Goal: Information Seeking & Learning: Learn about a topic

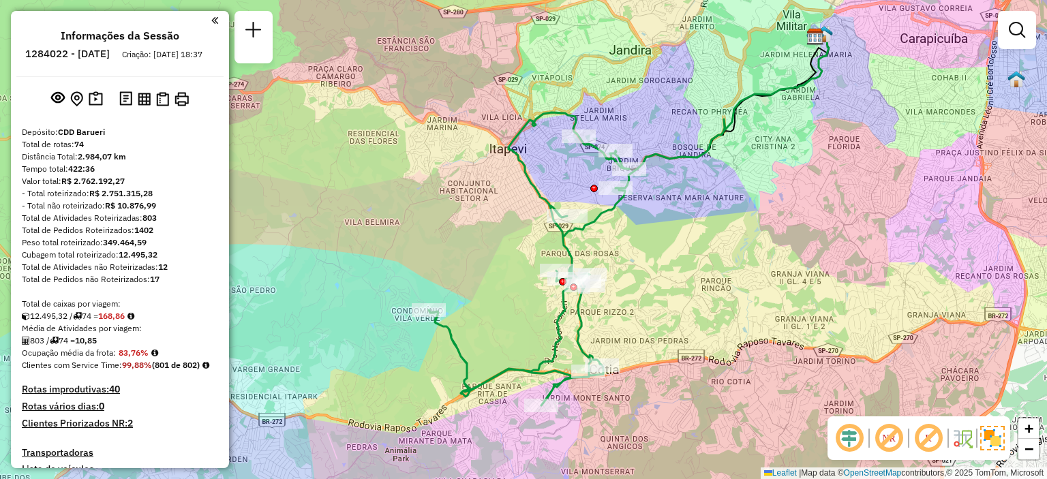
scroll to position [5242, 0]
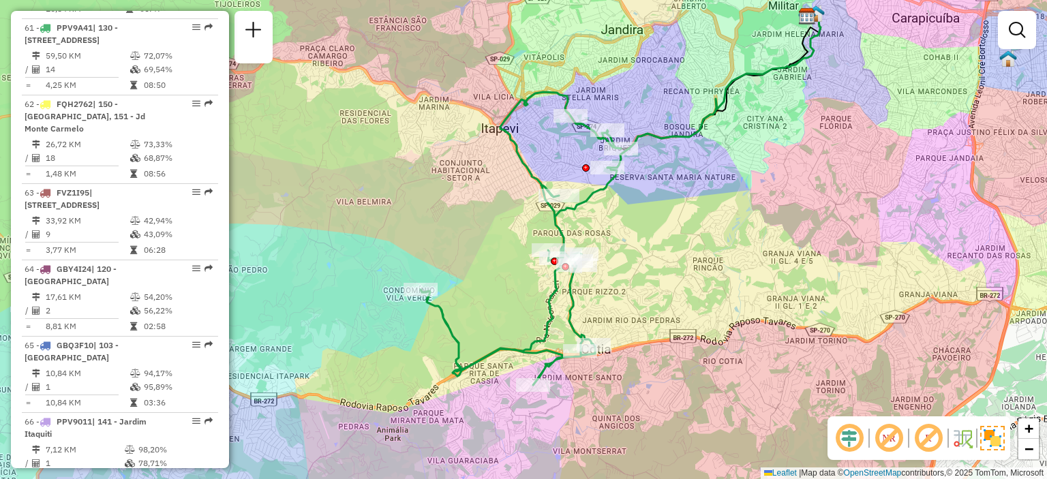
drag, startPoint x: 649, startPoint y: 289, endPoint x: 641, endPoint y: 269, distance: 22.0
click at [641, 269] on div "Janela de atendimento Grade de atendimento Capacidade Transportadoras Veículos …" at bounding box center [523, 239] width 1047 height 479
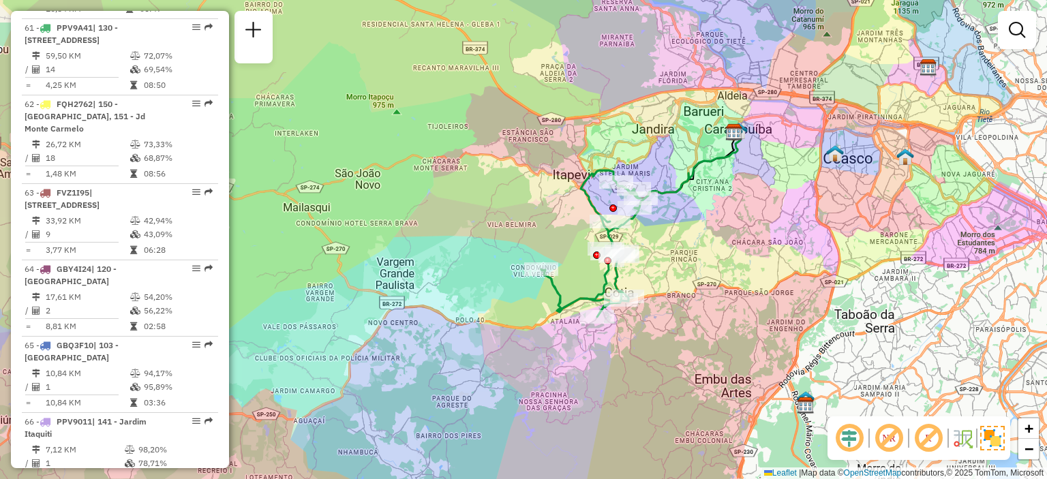
drag, startPoint x: 723, startPoint y: 214, endPoint x: 700, endPoint y: 217, distance: 23.4
click at [701, 219] on div "Janela de atendimento Grade de atendimento Capacidade Transportadoras Veículos …" at bounding box center [523, 239] width 1047 height 479
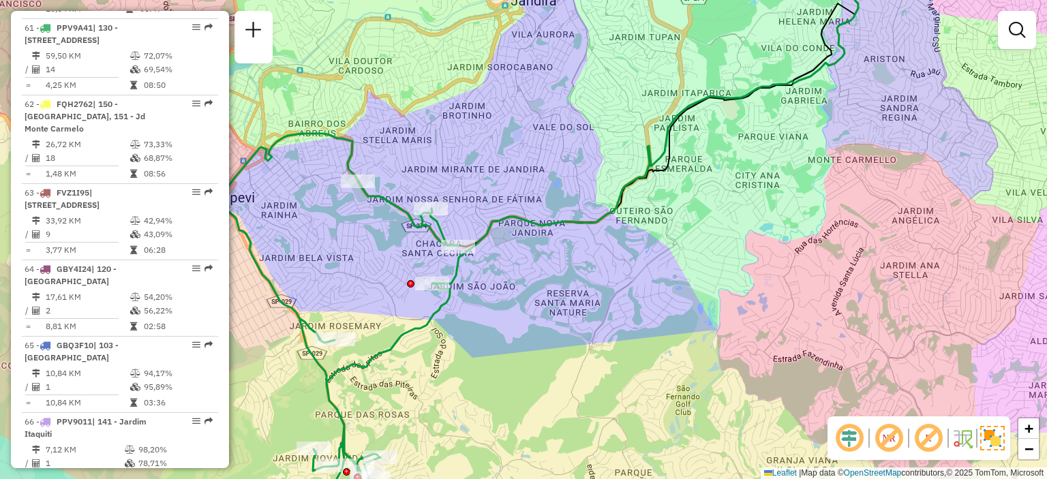
drag, startPoint x: 712, startPoint y: 190, endPoint x: 712, endPoint y: 213, distance: 22.5
click at [712, 213] on div "Janela de atendimento Grade de atendimento Capacidade Transportadoras Veículos …" at bounding box center [523, 239] width 1047 height 479
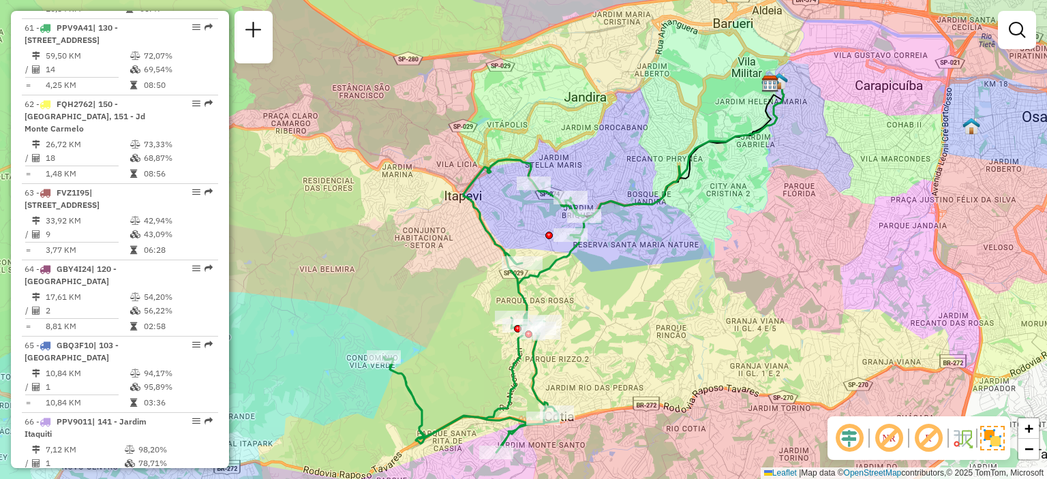
click at [583, 208] on icon at bounding box center [484, 305] width 200 height 293
select select "**********"
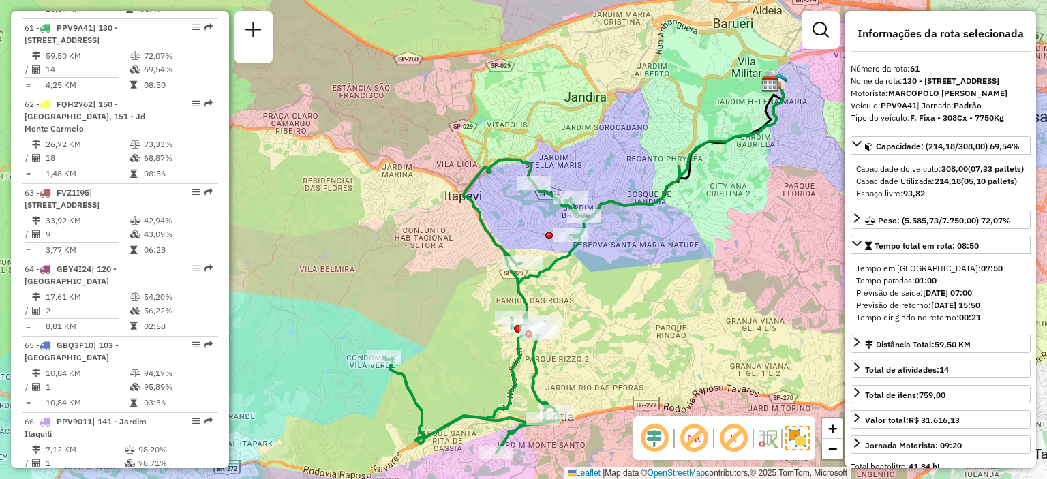
scroll to position [68, 0]
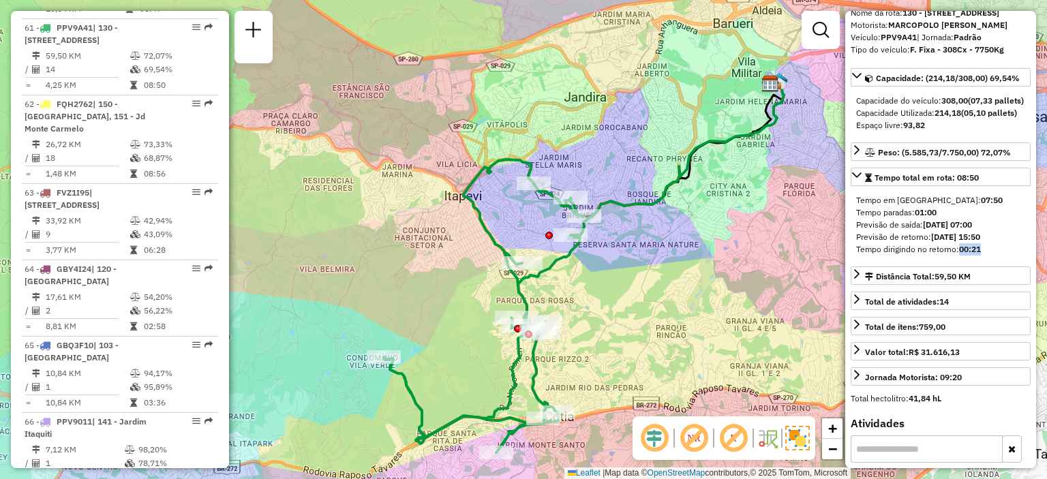
drag, startPoint x: 967, startPoint y: 301, endPoint x: 960, endPoint y: 301, distance: 7.5
click at [960, 254] on strong "00:21" at bounding box center [970, 249] width 22 height 10
click at [987, 256] on div "Tempo dirigindo no retorno: 00:21" at bounding box center [940, 249] width 169 height 12
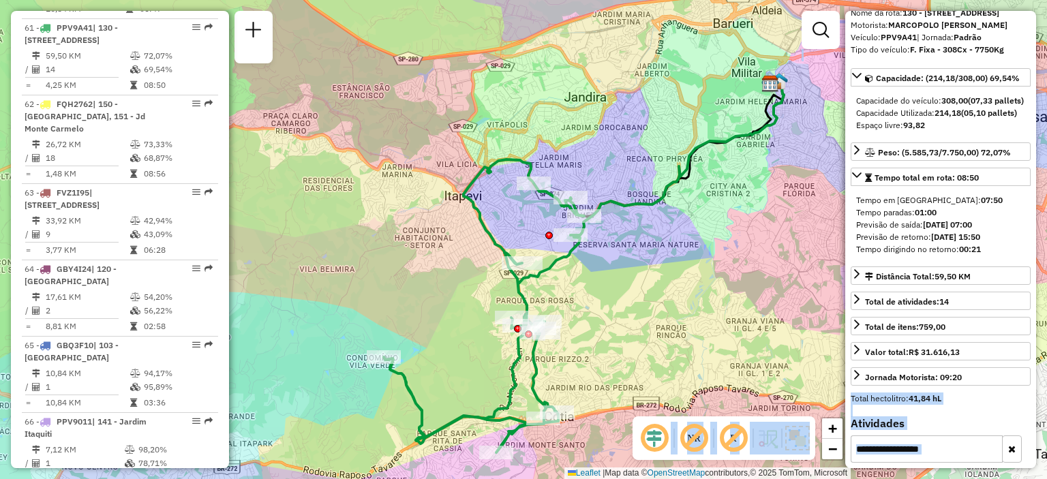
drag, startPoint x: 990, startPoint y: 300, endPoint x: 830, endPoint y: 301, distance: 160.2
click at [830, 301] on hb-router-mapa "Informações da Sessão 1284022 - [DATE] Criação: [DATE] 18:37 Depósito: CDD Baru…" at bounding box center [523, 239] width 1047 height 479
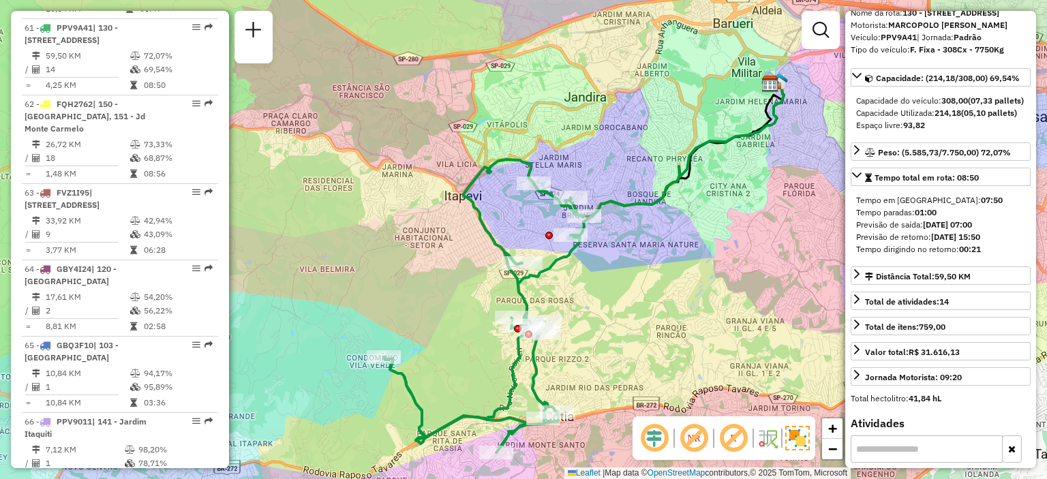
click at [913, 261] on div "Tempo em [GEOGRAPHIC_DATA]: 07:50 Tempo paradas: 01:00 Previsão de saída: [DATE…" at bounding box center [941, 225] width 180 height 72
drag, startPoint x: 856, startPoint y: 299, endPoint x: 979, endPoint y: 300, distance: 123.4
click at [979, 256] on div "Tempo dirigindo no retorno: 00:21" at bounding box center [940, 249] width 169 height 12
click at [981, 254] on strong "00:21" at bounding box center [970, 249] width 22 height 10
drag, startPoint x: 982, startPoint y: 299, endPoint x: 856, endPoint y: 299, distance: 125.4
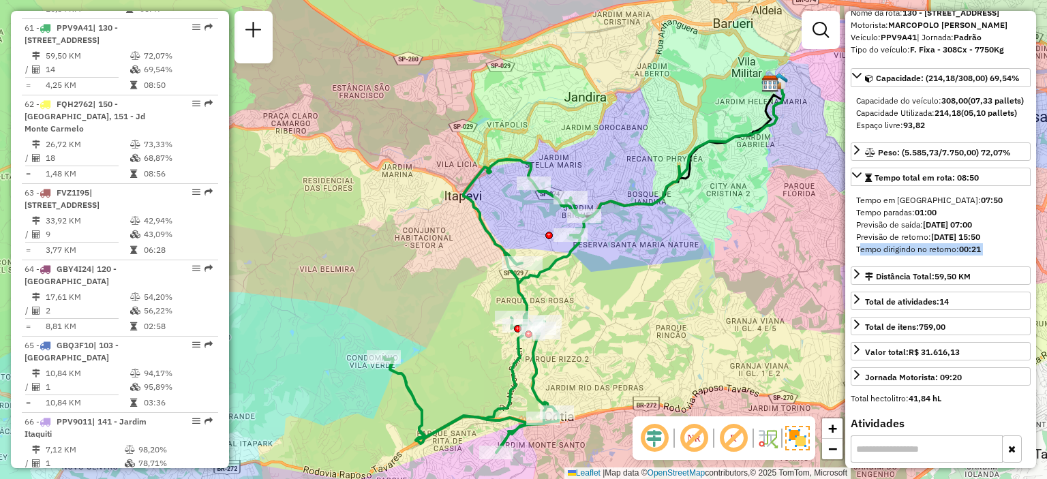
click at [856, 256] on div "Tempo dirigindo no retorno: 00:21" at bounding box center [940, 249] width 169 height 12
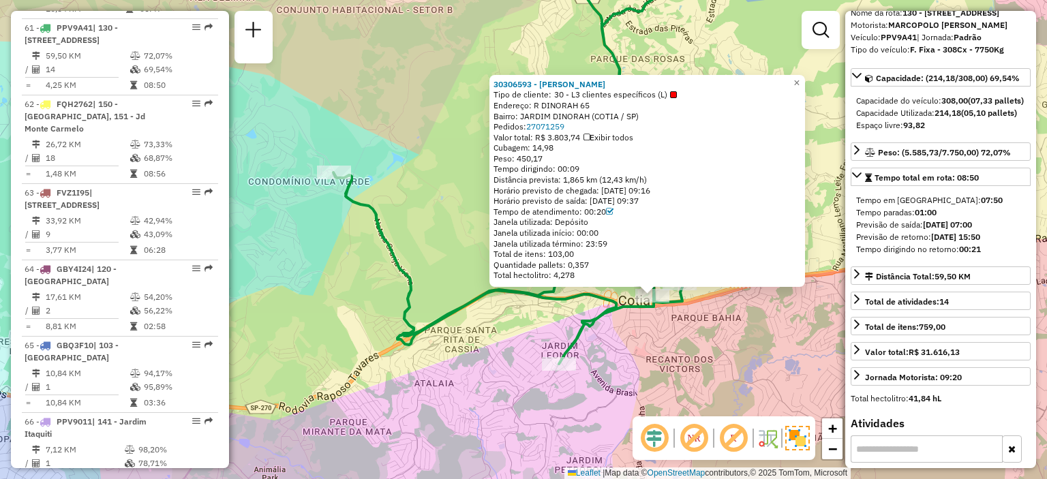
click at [980, 242] on strong "[DATE] 15:50" at bounding box center [955, 237] width 49 height 10
drag, startPoint x: 952, startPoint y: 288, endPoint x: 859, endPoint y: 297, distance: 93.1
click at [858, 256] on div "Tempo dirigindo no retorno: 00:21" at bounding box center [940, 249] width 169 height 12
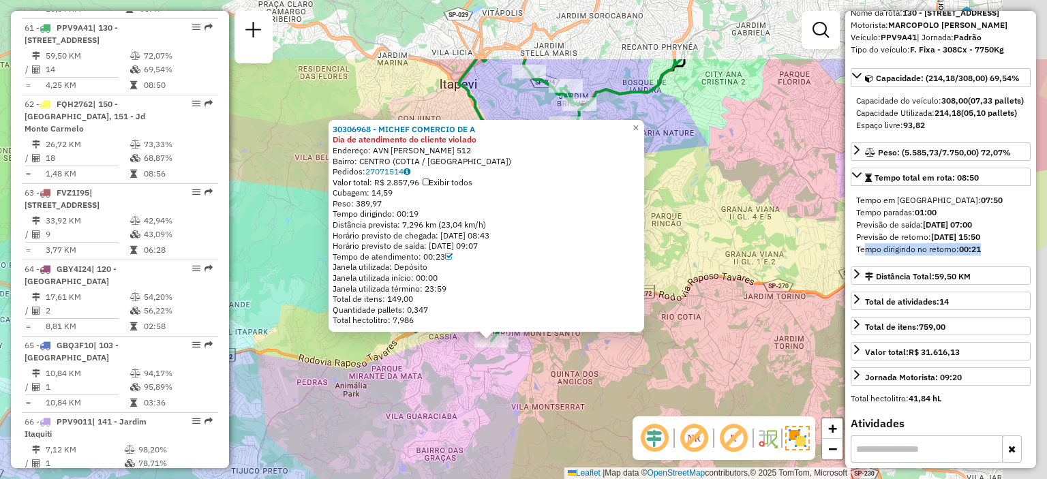
drag, startPoint x: 700, startPoint y: 256, endPoint x: 630, endPoint y: 363, distance: 128.2
click at [630, 364] on div "30306968 - MICHEF COMERCIO DE A Dia de atendimento do cliente violado Endereço:…" at bounding box center [523, 239] width 1047 height 479
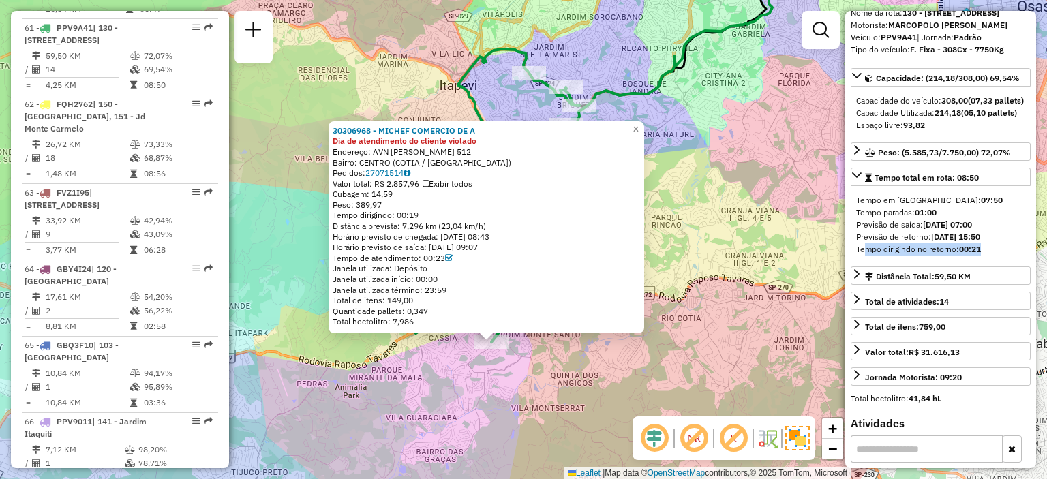
click at [712, 238] on div "30306968 - MICHEF COMERCIO DE A Dia de atendimento do cliente violado Endereço:…" at bounding box center [523, 239] width 1047 height 479
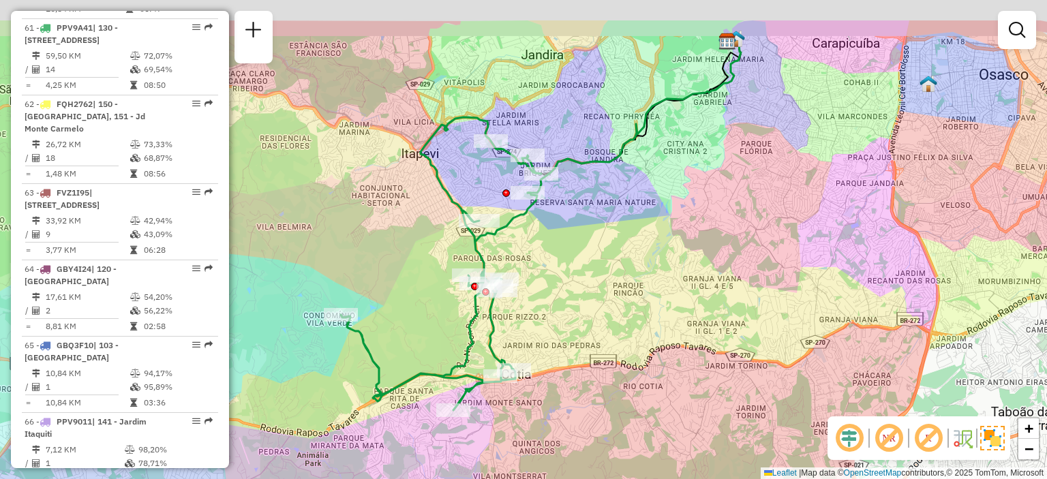
drag, startPoint x: 605, startPoint y: 169, endPoint x: 588, endPoint y: 196, distance: 31.6
click at [588, 196] on div "Janela de atendimento Grade de atendimento Capacidade Transportadoras Veículos …" at bounding box center [523, 239] width 1047 height 479
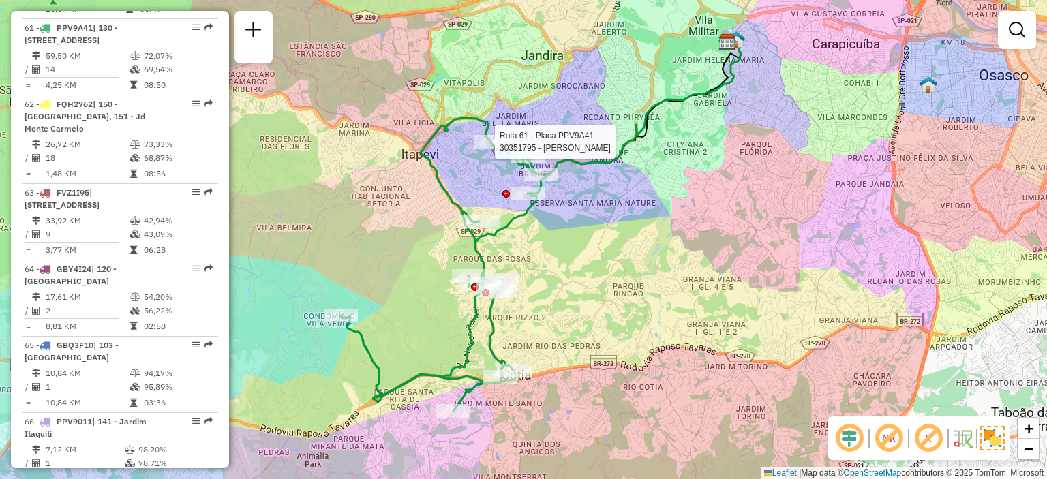
select select "**********"
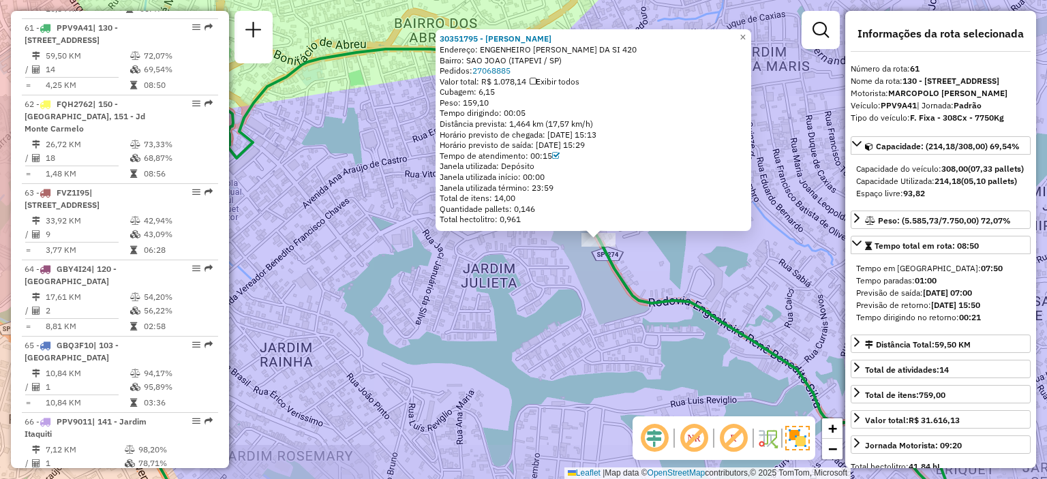
click at [717, 256] on div "30351795 - [PERSON_NAME]: ENGENHEIRO [PERSON_NAME] DA SI 420 Bairro: SAO JOAO (…" at bounding box center [523, 239] width 1047 height 479
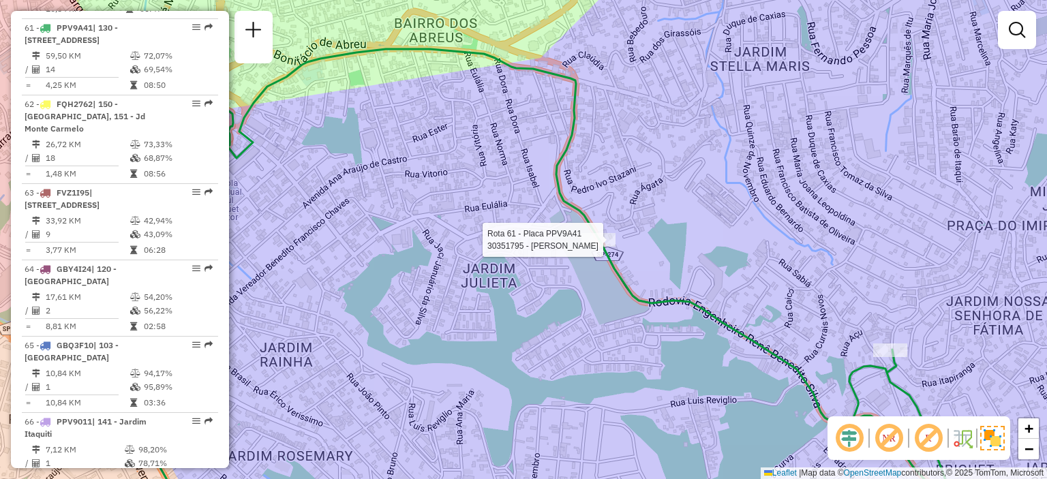
select select "**********"
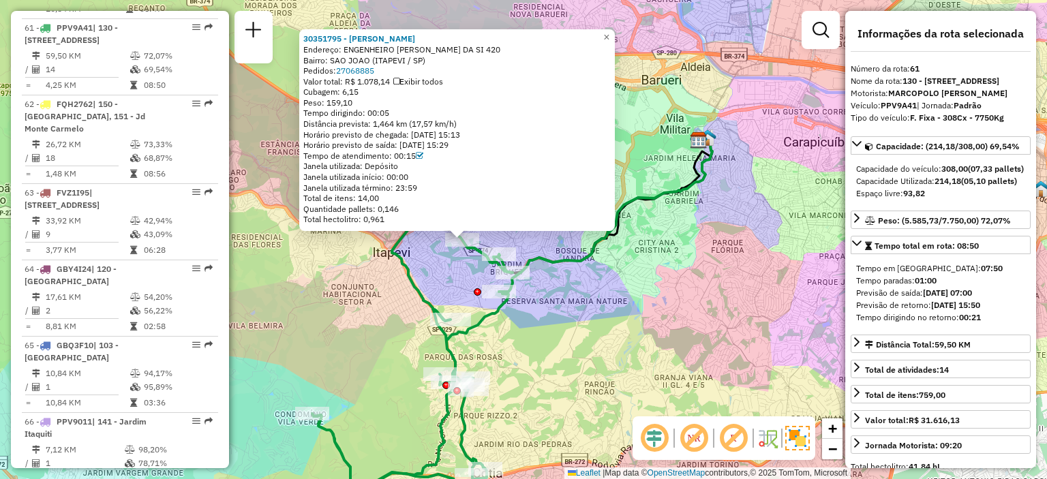
drag, startPoint x: 335, startPoint y: 59, endPoint x: 436, endPoint y: 59, distance: 100.9
click at [436, 59] on div "Bairro: SAO JOAO (ITAPEVI / SP)" at bounding box center [456, 60] width 307 height 11
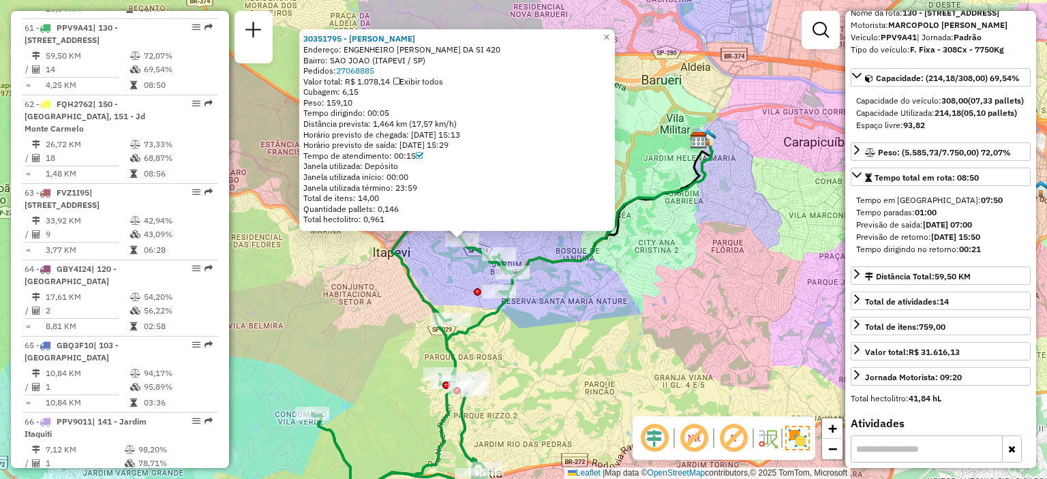
scroll to position [0, 0]
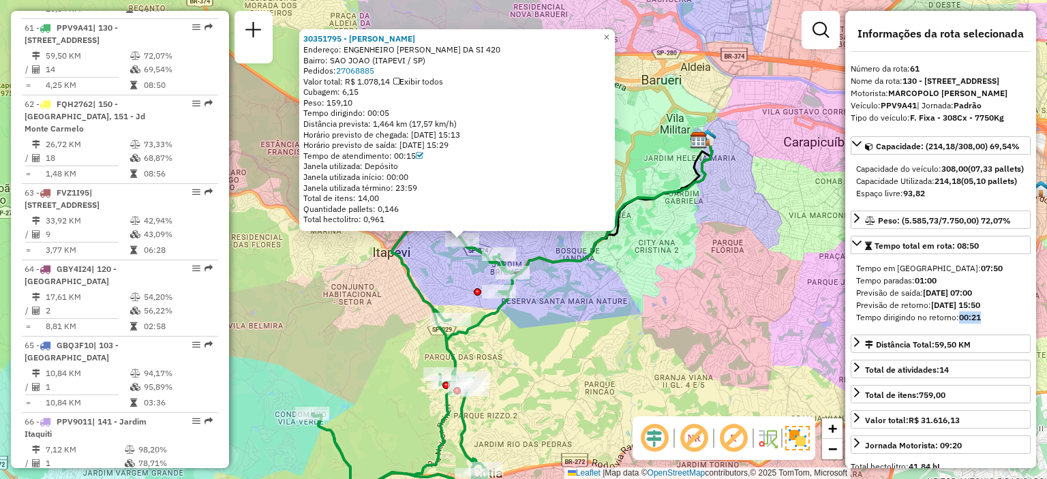
drag, startPoint x: 980, startPoint y: 371, endPoint x: 960, endPoint y: 367, distance: 20.7
click at [960, 322] on strong "00:21" at bounding box center [970, 317] width 22 height 10
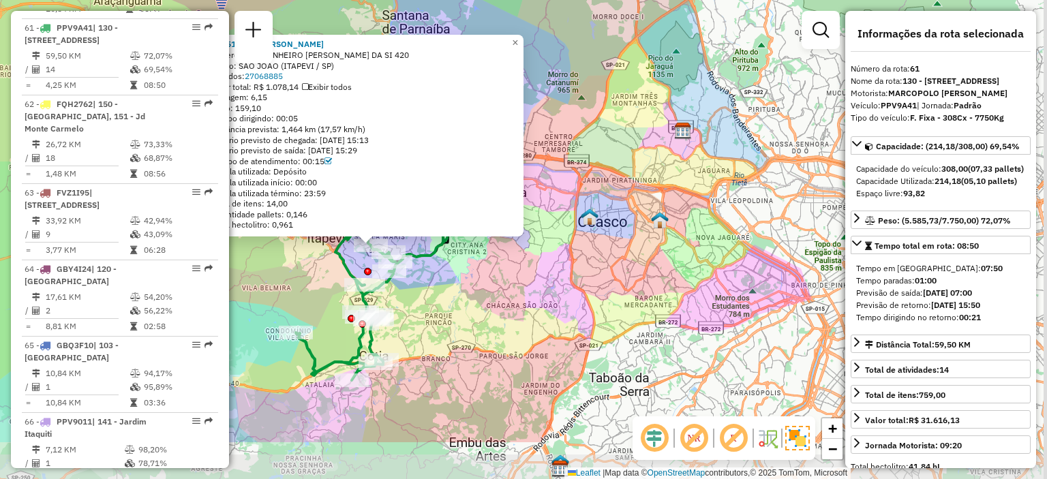
drag, startPoint x: 380, startPoint y: 407, endPoint x: 346, endPoint y: 338, distance: 76.8
click at [349, 338] on div "Rota 61 - Placa PPV9A41 30357098 - RIZZOS NIGHT 30351795 - [PERSON_NAME]: ENGEN…" at bounding box center [523, 239] width 1047 height 479
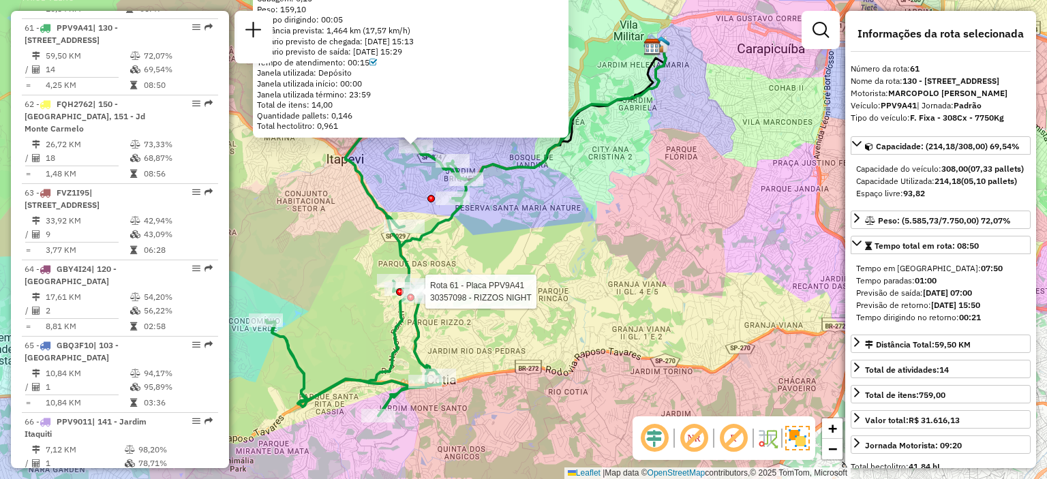
scroll to position [68, 0]
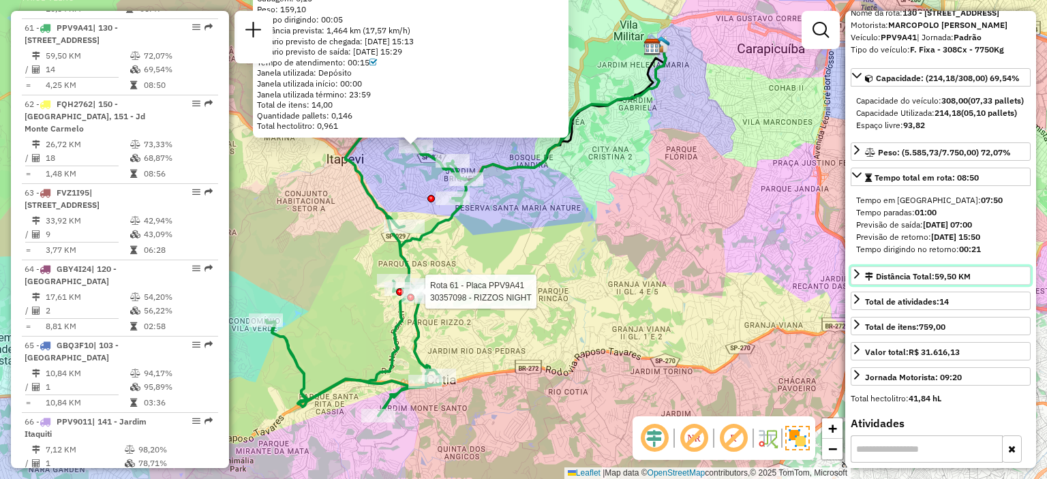
click at [964, 282] on span "59,50 KM" at bounding box center [952, 276] width 36 height 10
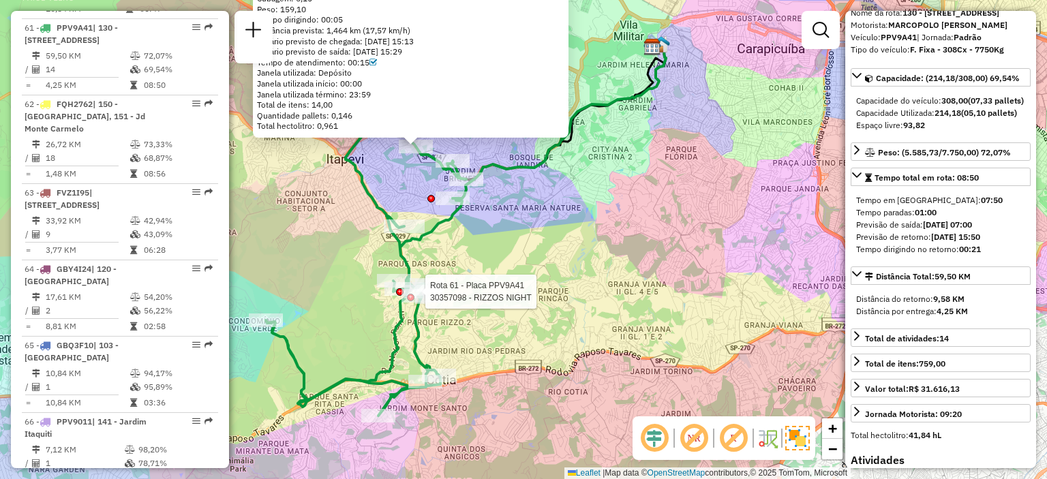
drag, startPoint x: 991, startPoint y: 363, endPoint x: 879, endPoint y: 317, distance: 120.8
click at [875, 314] on div "Capacidade: (214,18/308,00) 69,54% Capacidade do veículo: 308,00 (07,33 pallets…" at bounding box center [941, 248] width 180 height 360
click at [954, 323] on div "Distância do retorno: 9,58 KM Distância por entrega: 4,25 KM" at bounding box center [941, 305] width 180 height 35
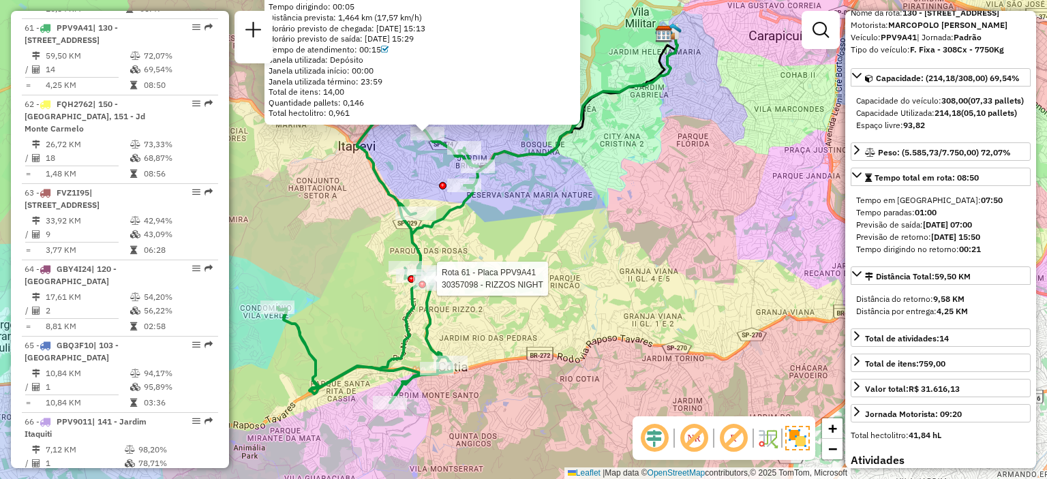
drag, startPoint x: 515, startPoint y: 214, endPoint x: 526, endPoint y: 200, distance: 17.5
click at [526, 200] on div "Rota 61 - Placa PPV9A41 30357098 - RIZZOS NIGHT 30351795 - [PERSON_NAME]: ENGEN…" at bounding box center [523, 239] width 1047 height 479
drag, startPoint x: 934, startPoint y: 348, endPoint x: 976, endPoint y: 352, distance: 41.7
click at [964, 304] on strong "9,58 KM" at bounding box center [948, 299] width 31 height 10
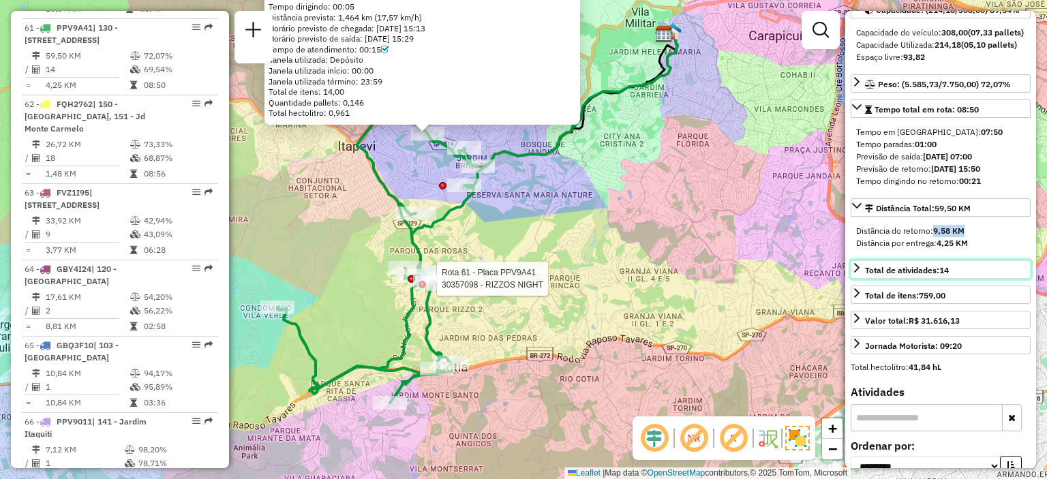
click at [938, 275] on span "Total de atividades: 14" at bounding box center [907, 270] width 84 height 10
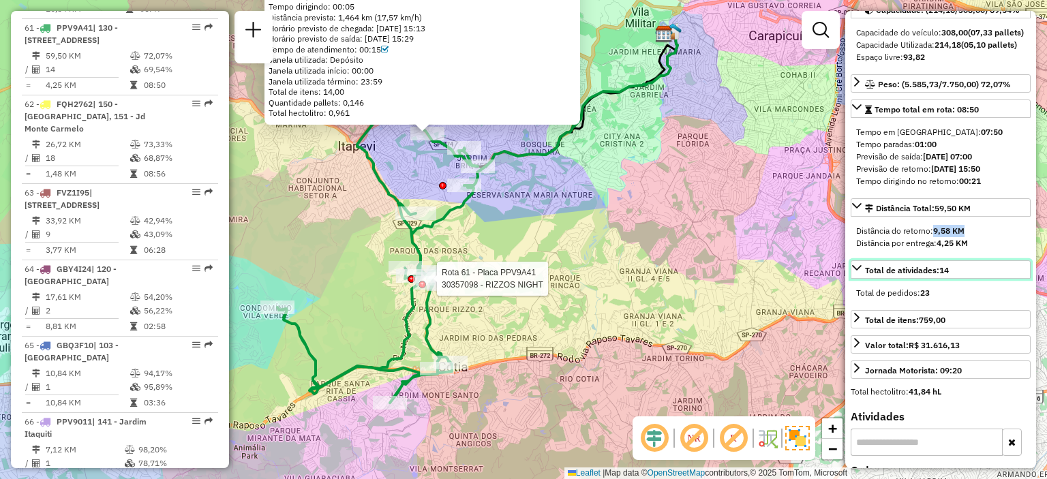
click at [938, 275] on span "Total de atividades: 14" at bounding box center [907, 270] width 84 height 10
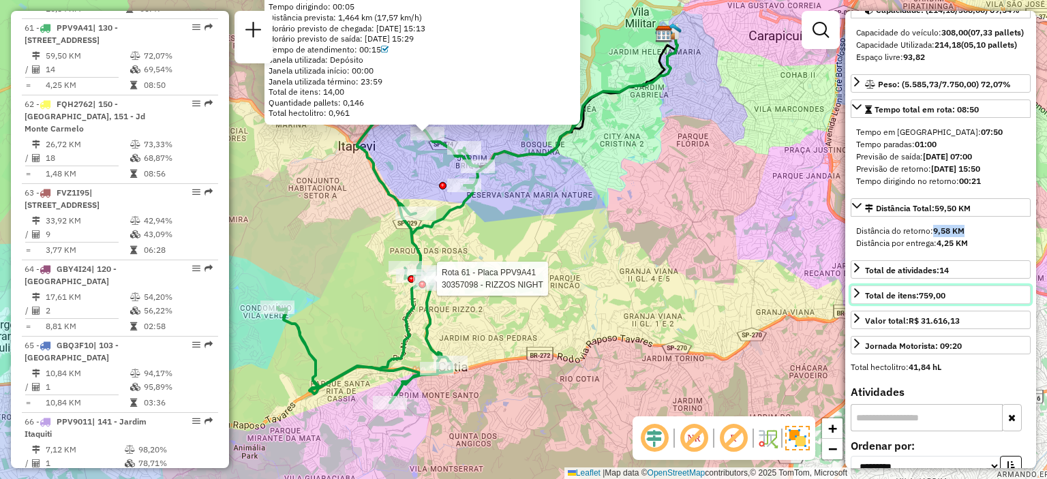
click at [934, 301] on strong "759,00" at bounding box center [932, 295] width 27 height 10
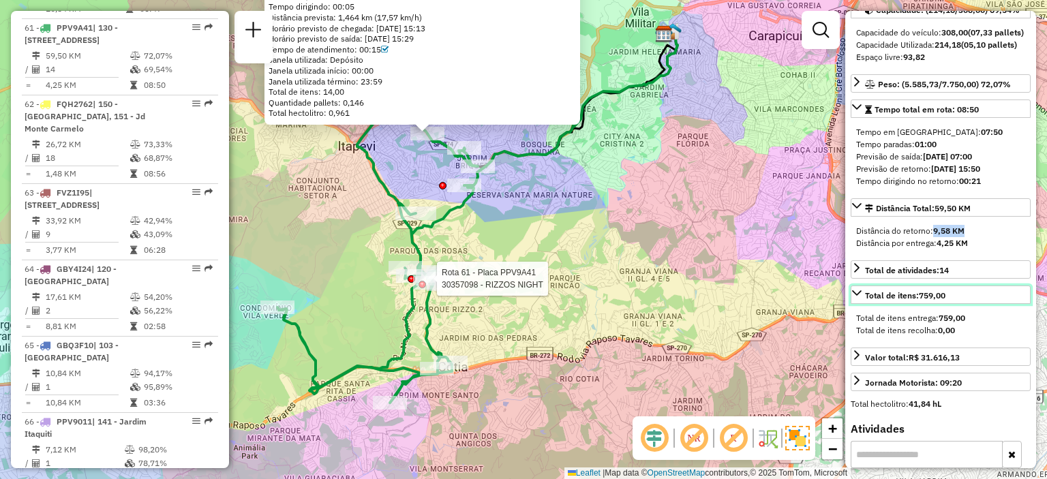
click at [934, 301] on strong "759,00" at bounding box center [932, 295] width 27 height 10
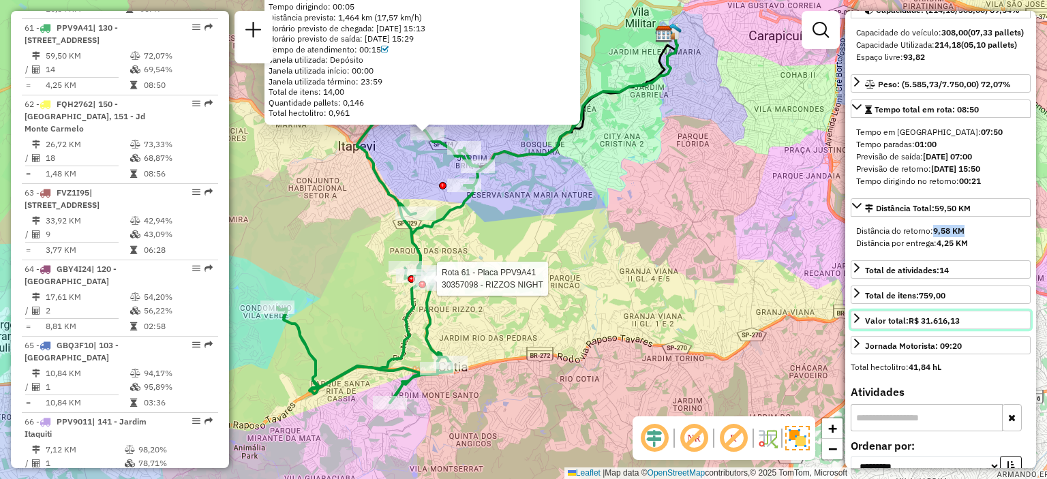
click at [949, 326] on strong "R$ 31.616,13" at bounding box center [934, 321] width 51 height 10
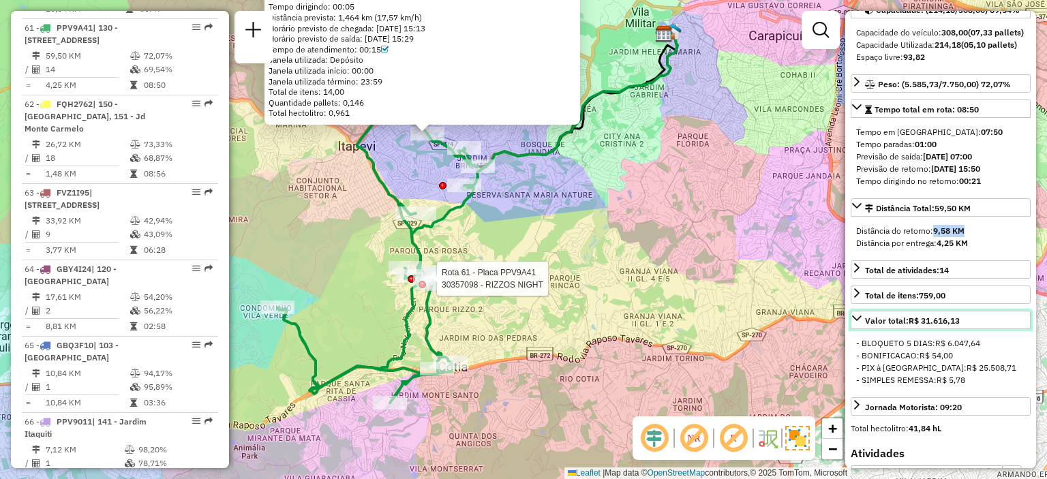
click at [960, 329] on link "Valor total: R$ 31.616,13" at bounding box center [941, 320] width 180 height 18
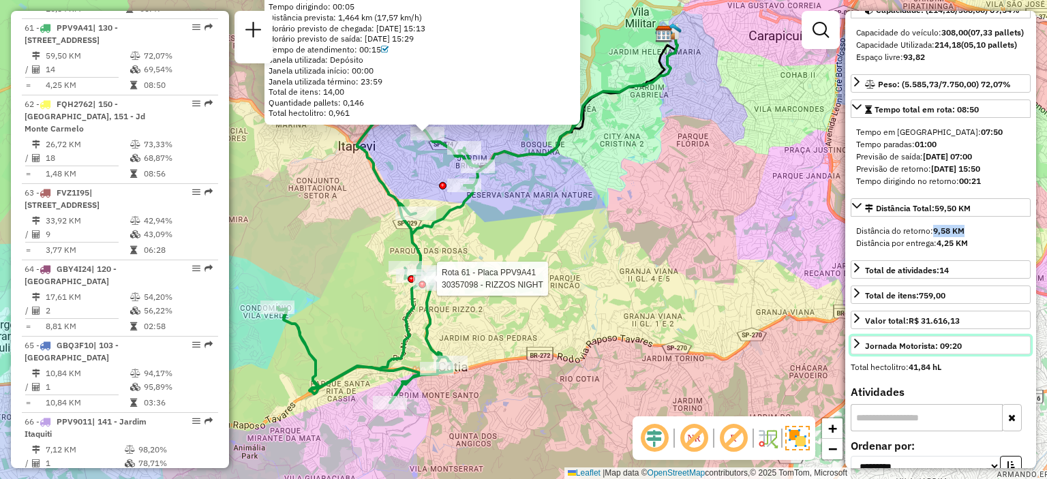
click at [953, 352] on div "Jornada Motorista: 09:20" at bounding box center [913, 346] width 97 height 12
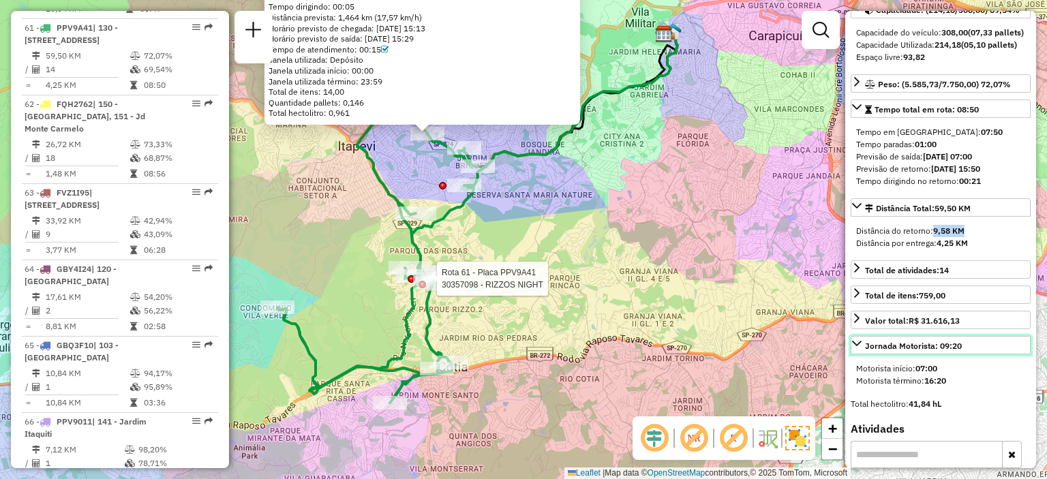
scroll to position [204, 0]
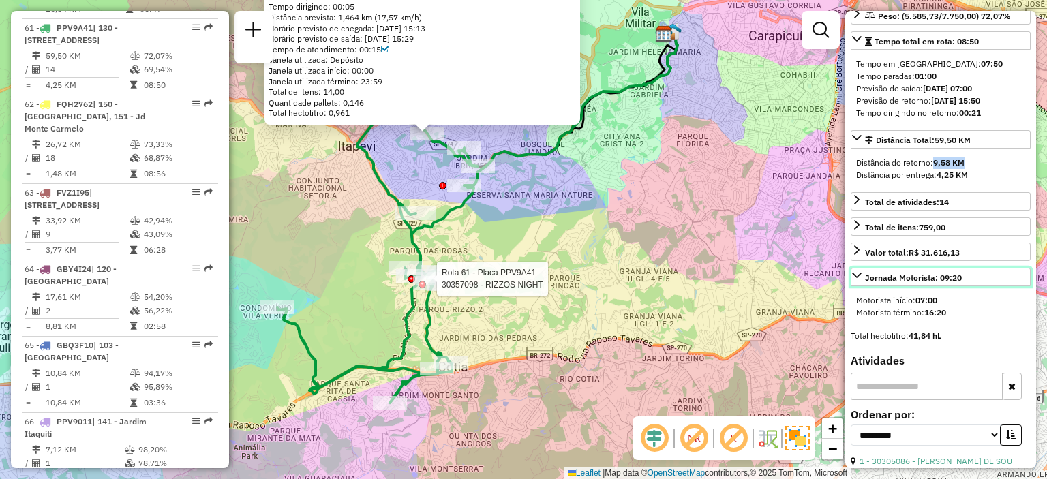
click at [958, 284] on div "Jornada Motorista: 09:20" at bounding box center [913, 278] width 97 height 12
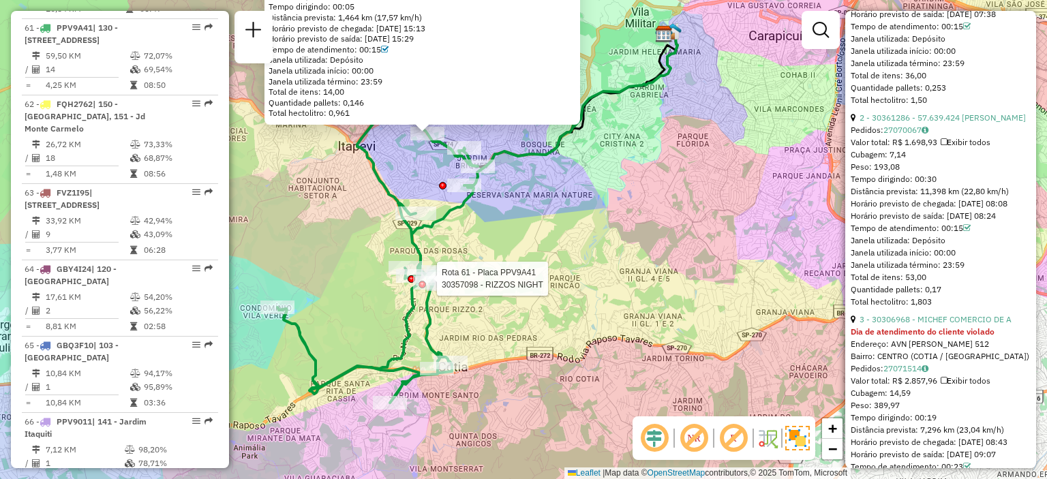
scroll to position [886, 0]
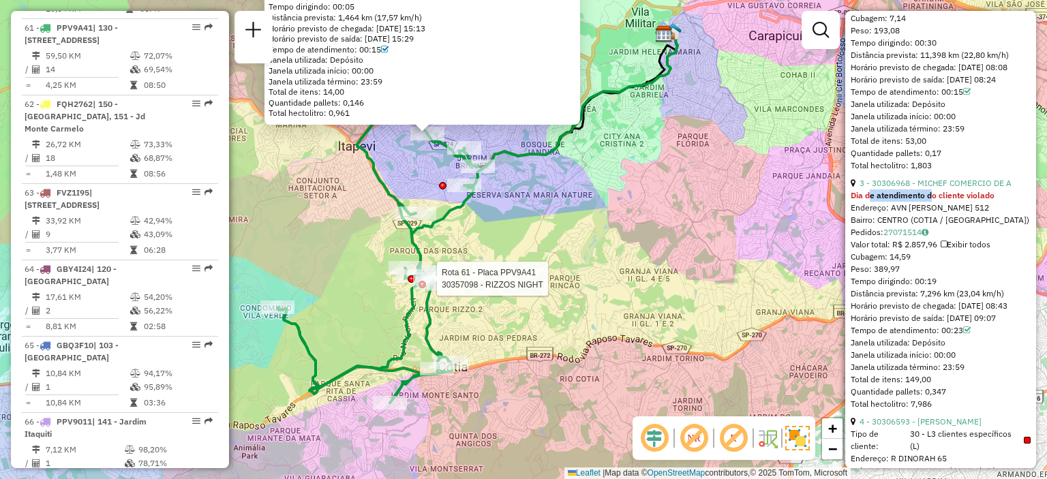
drag, startPoint x: 868, startPoint y: 268, endPoint x: 932, endPoint y: 267, distance: 64.1
click at [932, 200] on strong "Dia de atendimento do cliente violado" at bounding box center [923, 195] width 144 height 10
drag, startPoint x: 993, startPoint y: 266, endPoint x: 851, endPoint y: 271, distance: 141.9
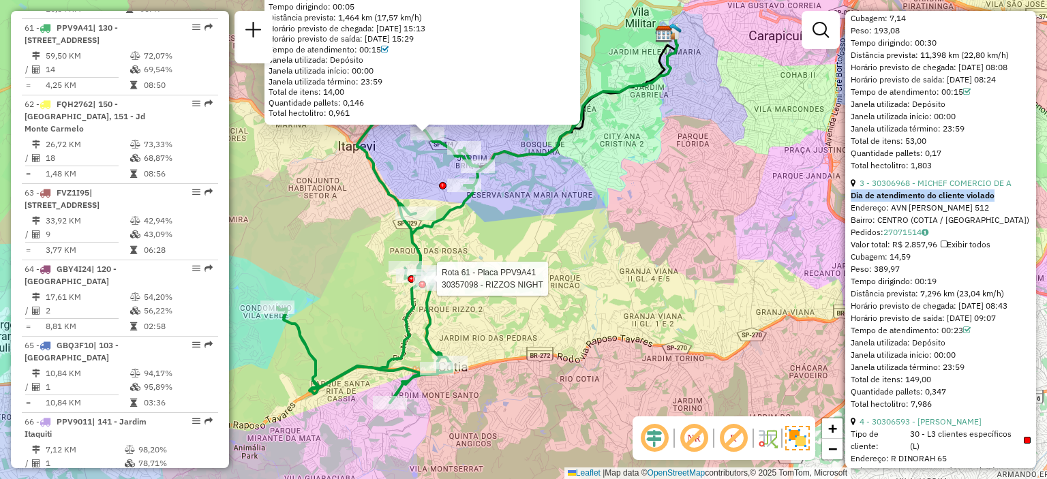
click at [851, 200] on strong "Dia de atendimento do cliente violado" at bounding box center [923, 195] width 144 height 10
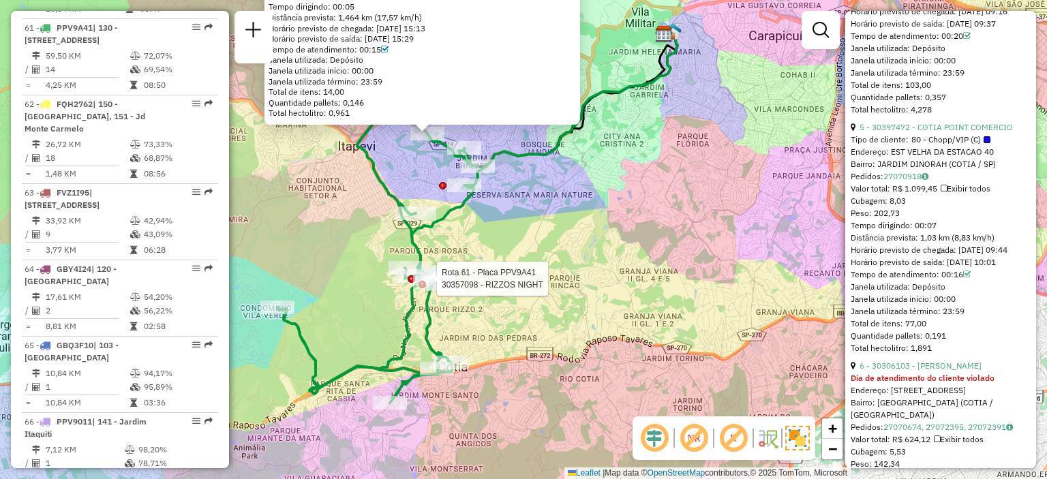
scroll to position [1295, 0]
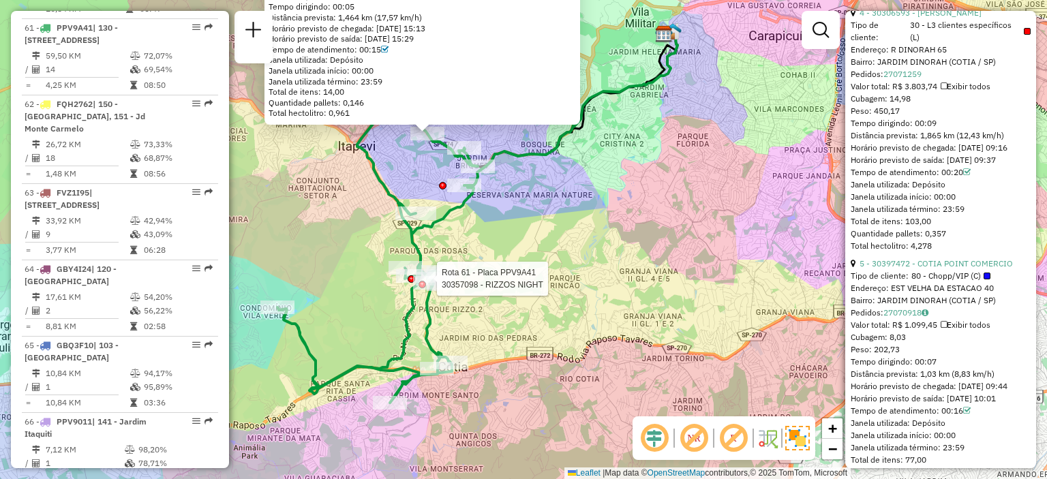
drag, startPoint x: 849, startPoint y: 120, endPoint x: 932, endPoint y: 138, distance: 85.2
click at [932, 138] on div "Informações da rota selecionada Número da rota: 61 Nome da rota: 130 - [STREET_…" at bounding box center [940, 239] width 191 height 457
click at [932, 44] on span "30 - L3 clientes específicos (L)" at bounding box center [970, 31] width 121 height 25
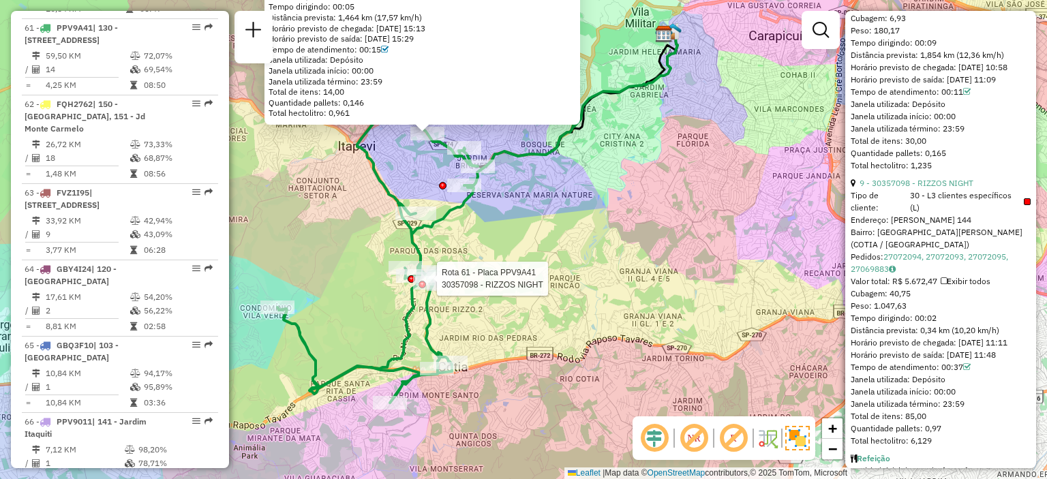
scroll to position [2386, 0]
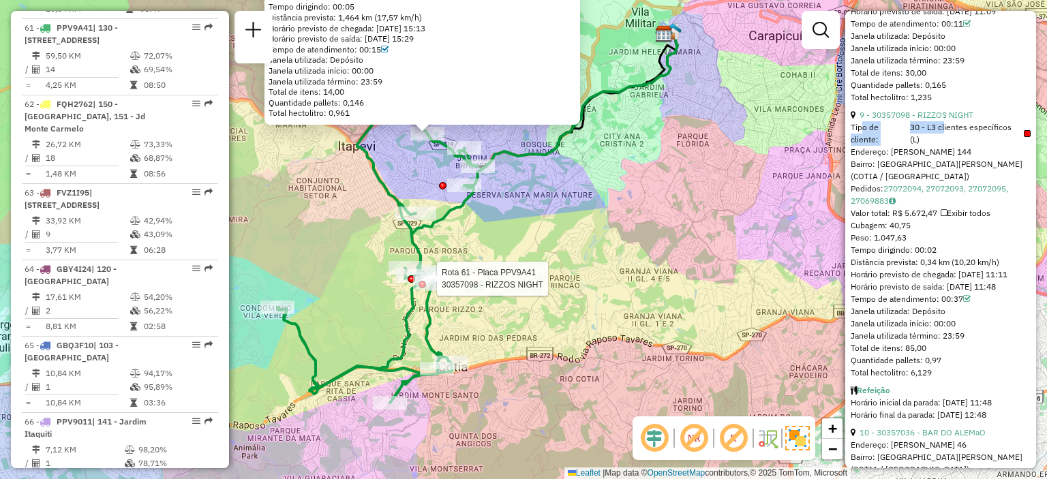
drag, startPoint x: 859, startPoint y: 275, endPoint x: 939, endPoint y: 277, distance: 79.8
click at [939, 146] on div "Tipo de cliente: 30 - L3 clientes específicos (L)" at bounding box center [941, 133] width 180 height 25
drag, startPoint x: 973, startPoint y: 258, endPoint x: 860, endPoint y: 267, distance: 113.4
click at [861, 121] on div "9 - 30357098 - RIZZOS NIGHT" at bounding box center [941, 115] width 180 height 12
click at [871, 146] on div "Tipo de cliente: 30 - L3 clientes específicos (L)" at bounding box center [941, 133] width 180 height 25
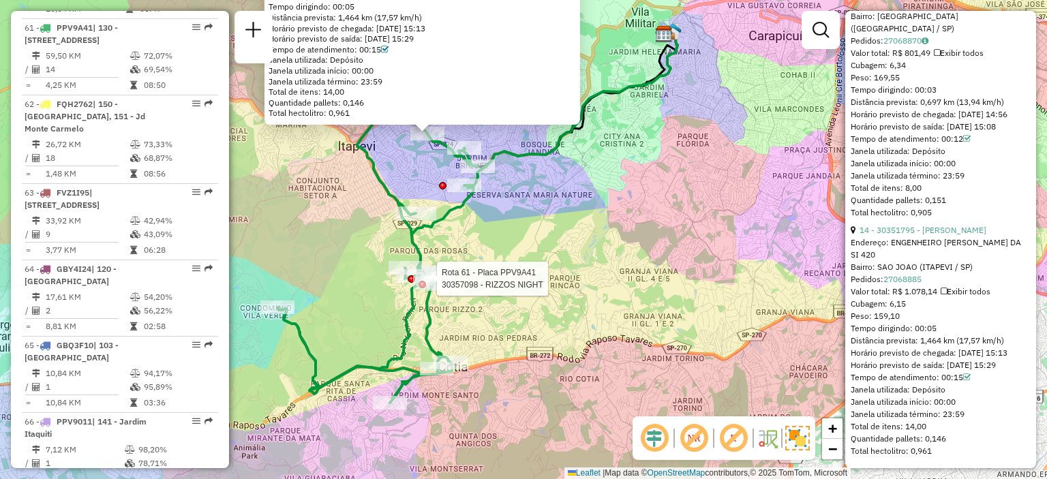
scroll to position [3762, 0]
click at [968, 135] on icon at bounding box center [966, 139] width 7 height 8
click at [966, 135] on icon at bounding box center [966, 139] width 7 height 8
click at [965, 135] on icon at bounding box center [966, 139] width 7 height 8
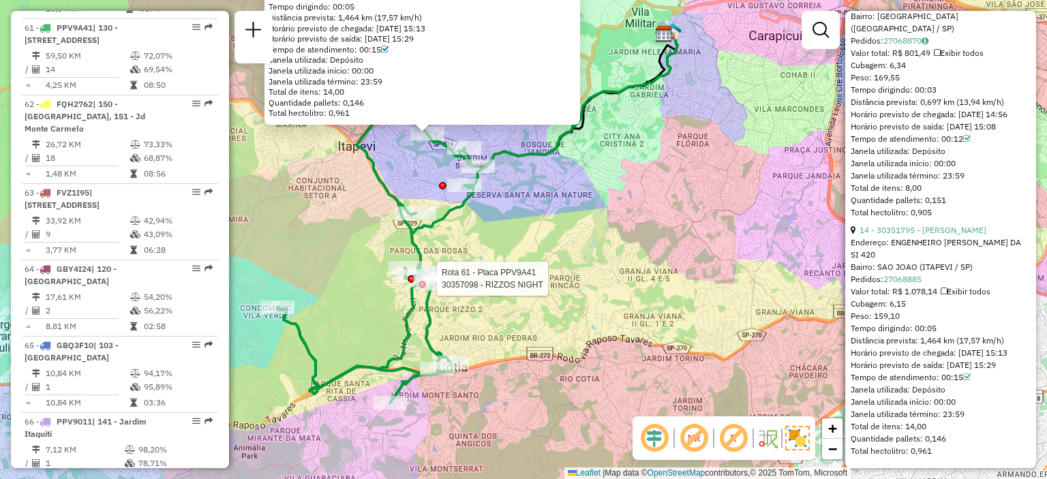
click at [965, 135] on icon at bounding box center [966, 139] width 7 height 8
click at [953, 133] on div "Tempo de atendimento: 00:12" at bounding box center [941, 139] width 180 height 12
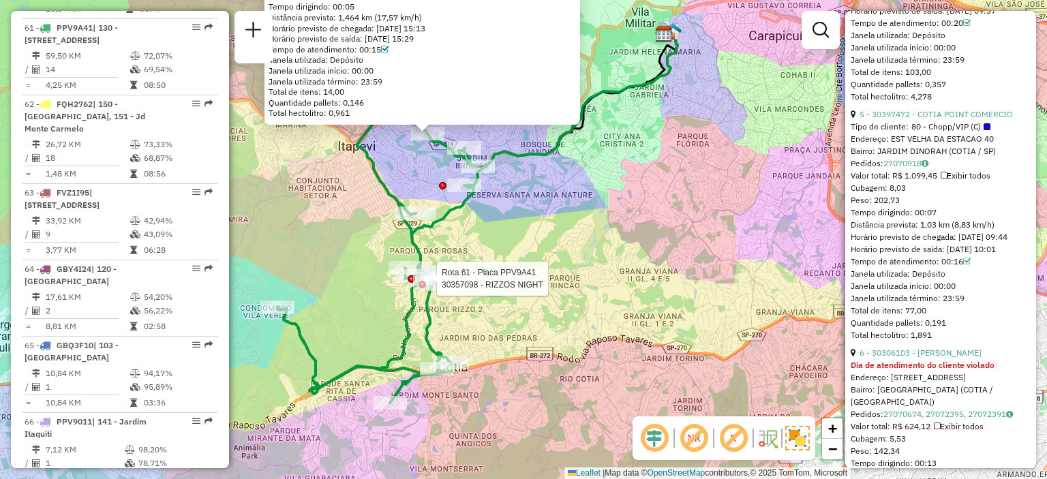
scroll to position [1104, 0]
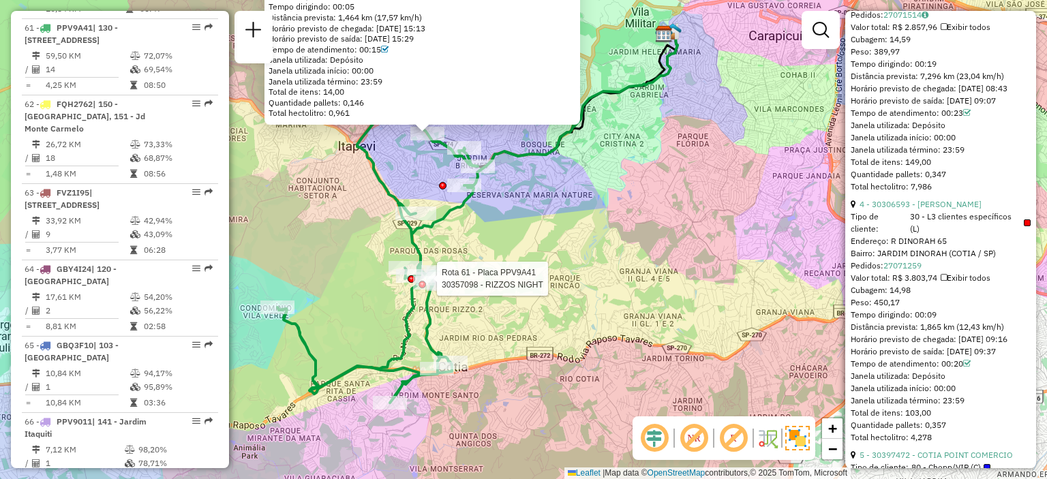
drag, startPoint x: 444, startPoint y: 476, endPoint x: 467, endPoint y: 391, distance: 89.0
click at [409, 448] on div "Rota 61 - Placa PPV9A41 30357098 - RIZZOS NIGHT 30351795 - [PERSON_NAME]: ENGEN…" at bounding box center [523, 239] width 1047 height 479
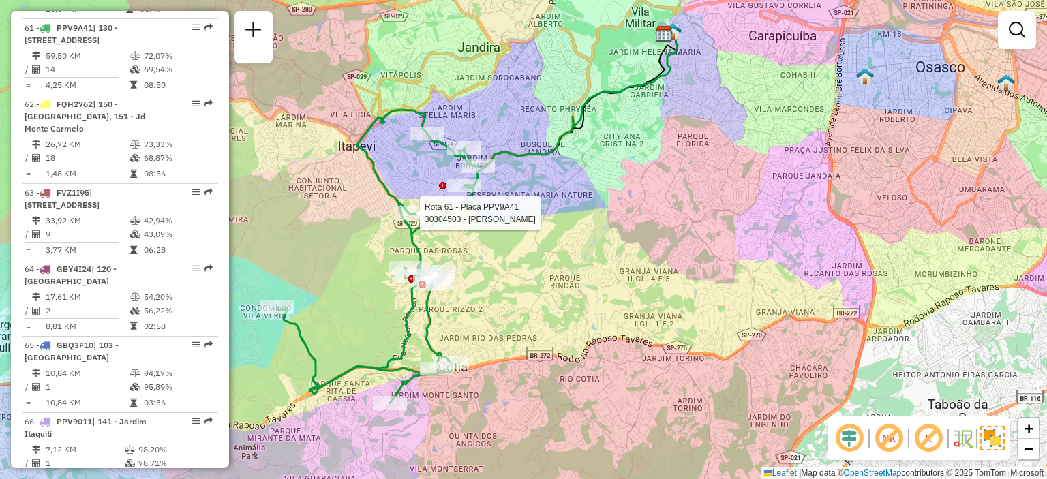
select select "**********"
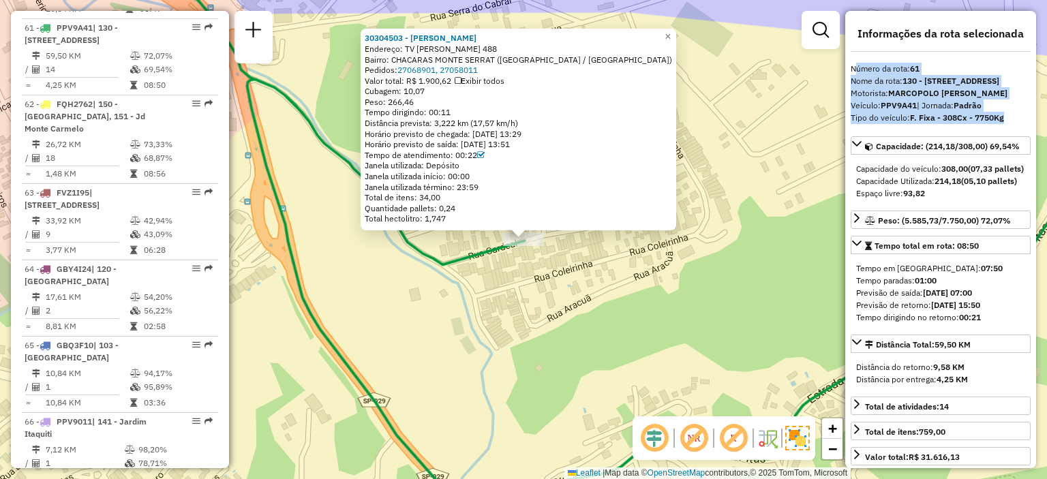
drag, startPoint x: 852, startPoint y: 70, endPoint x: 1009, endPoint y: 140, distance: 171.8
click at [1009, 140] on div "**********" at bounding box center [940, 239] width 191 height 457
click at [1007, 124] on div "Tipo do veículo: F. Fixa - 308Cx - 7750Kg" at bounding box center [941, 118] width 180 height 12
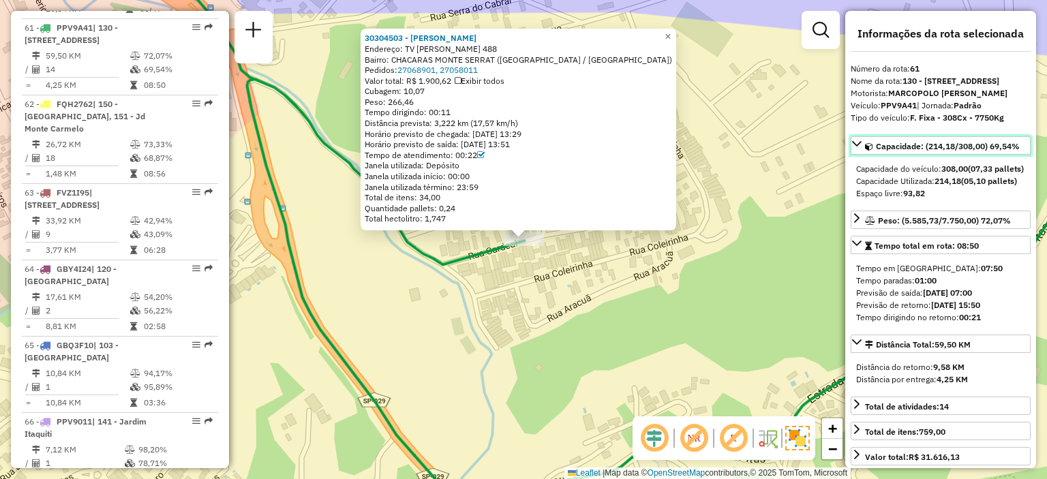
click at [926, 151] on span "Capacidade: (214,18/308,00) 69,54%" at bounding box center [948, 146] width 144 height 10
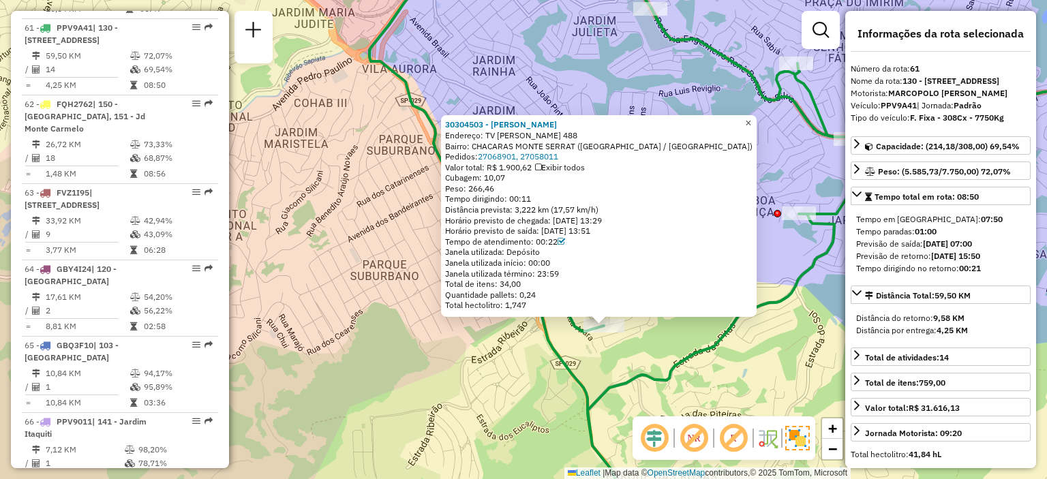
click at [751, 122] on span "×" at bounding box center [748, 123] width 6 height 12
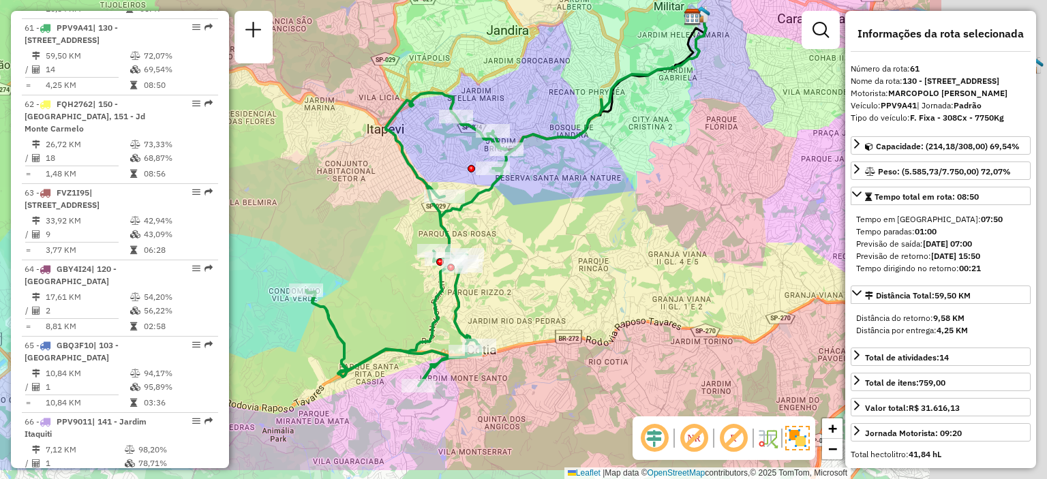
drag, startPoint x: 659, startPoint y: 215, endPoint x: 444, endPoint y: 155, distance: 222.9
click at [444, 155] on div "Janela de atendimento Grade de atendimento Capacidade Transportadoras Veículos …" at bounding box center [523, 239] width 1047 height 479
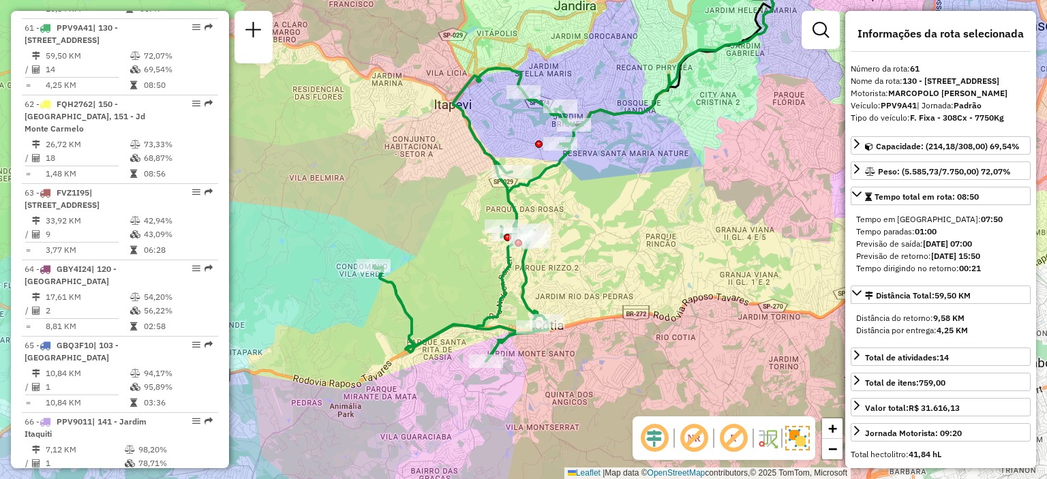
drag, startPoint x: 550, startPoint y: 244, endPoint x: 611, endPoint y: 226, distance: 64.0
click at [611, 226] on div "Janela de atendimento Grade de atendimento Capacidade Transportadoras Veículos …" at bounding box center [523, 239] width 1047 height 479
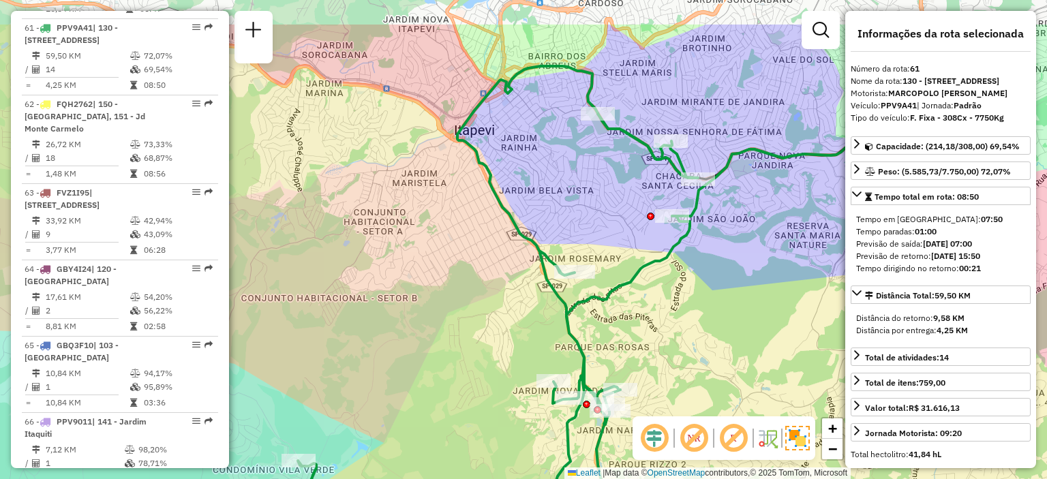
drag, startPoint x: 519, startPoint y: 131, endPoint x: 575, endPoint y: 203, distance: 91.3
click at [575, 203] on div "Janela de atendimento Grade de atendimento Capacidade Transportadoras Veículos …" at bounding box center [523, 239] width 1047 height 479
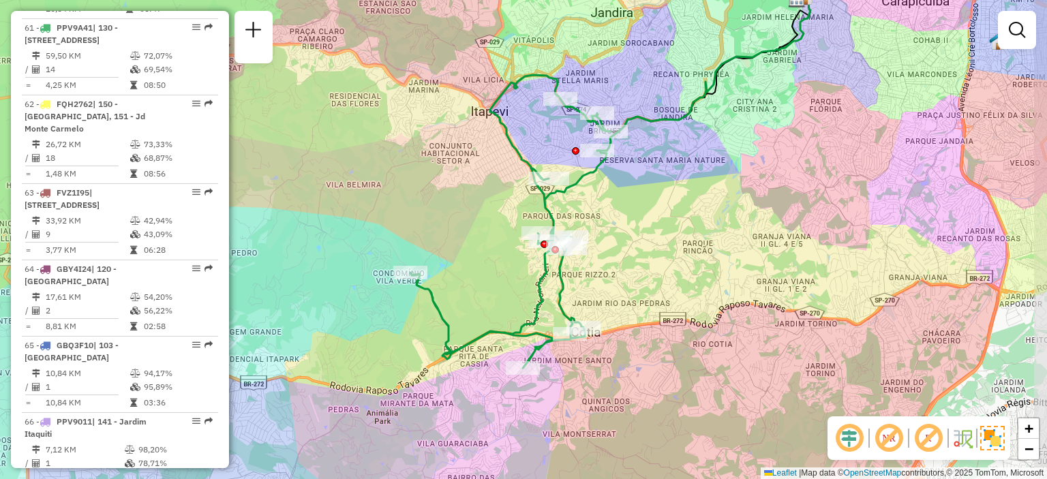
drag, startPoint x: 656, startPoint y: 300, endPoint x: 641, endPoint y: 278, distance: 26.5
click at [641, 278] on div "Janela de atendimento Grade de atendimento Capacidade Transportadoras Veículos …" at bounding box center [523, 239] width 1047 height 479
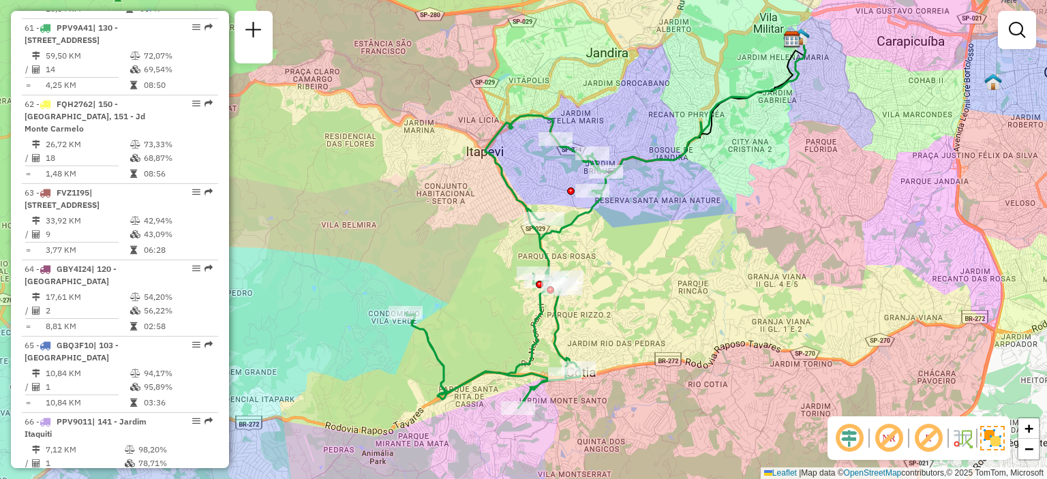
drag, startPoint x: 436, startPoint y: 220, endPoint x: 430, endPoint y: 244, distance: 24.5
click at [430, 244] on div "Janela de atendimento Grade de atendimento Capacidade Transportadoras Veículos …" at bounding box center [523, 239] width 1047 height 479
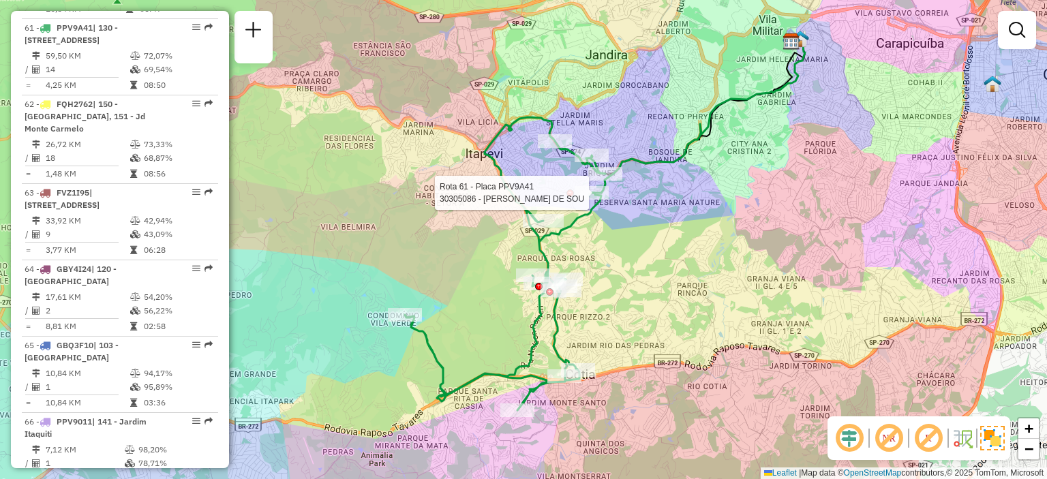
click at [590, 196] on div "Rota 61 - Placa PPV9A41 30305086 - [PERSON_NAME] DE SOU Janela de atendimento G…" at bounding box center [523, 239] width 1047 height 479
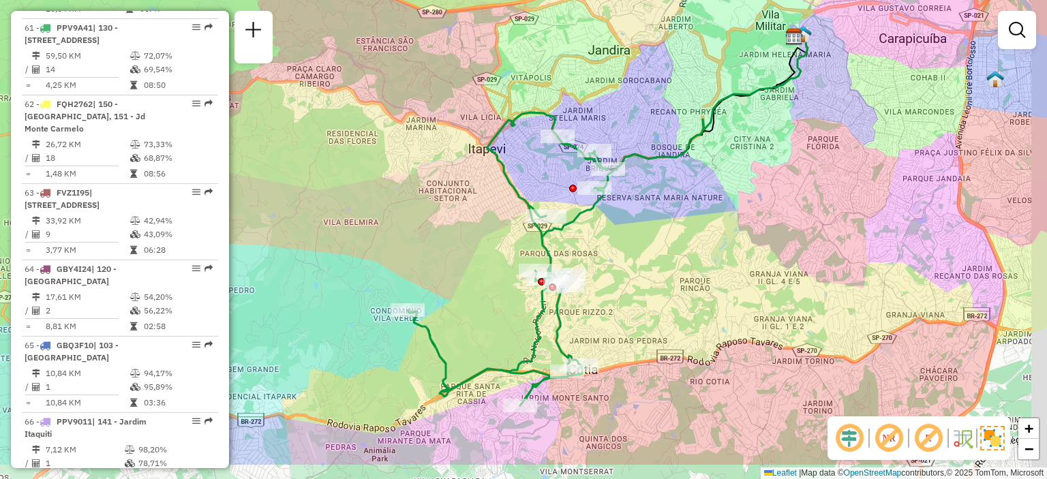
drag, startPoint x: 680, startPoint y: 284, endPoint x: 594, endPoint y: 200, distance: 120.0
click at [593, 195] on div "Janela de atendimento Grade de atendimento Capacidade Transportadoras Veículos …" at bounding box center [523, 239] width 1047 height 479
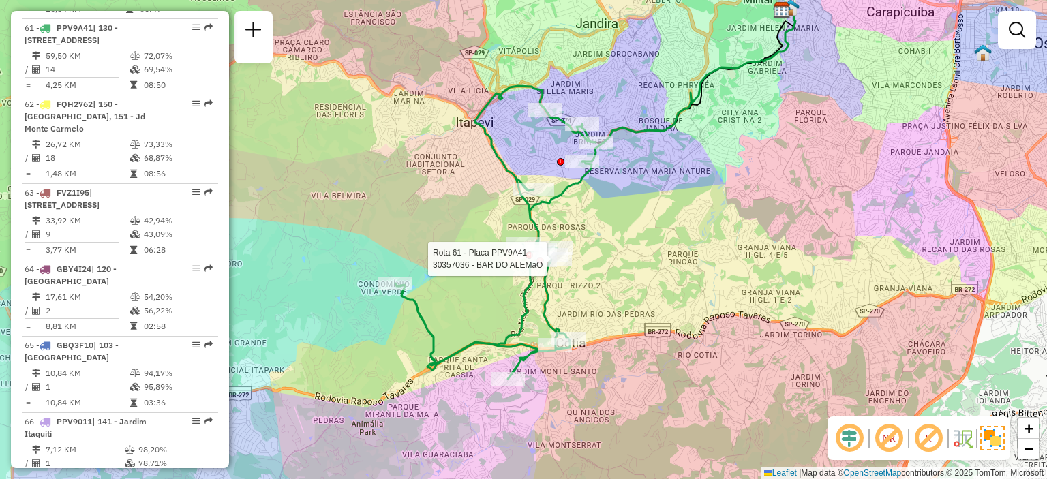
select select "**********"
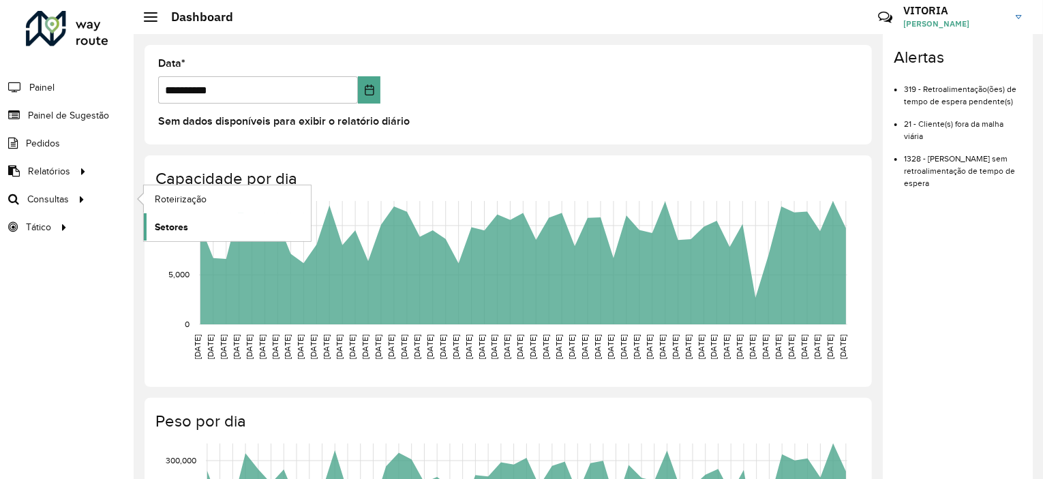
click at [166, 228] on span "Setores" at bounding box center [171, 227] width 33 height 14
